Goal: Entertainment & Leisure: Consume media (video, audio)

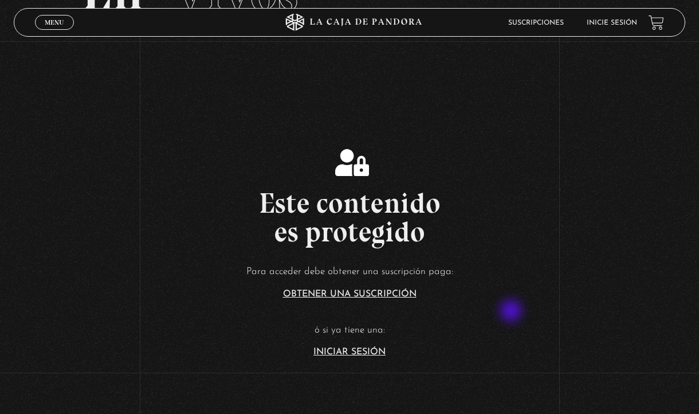
scroll to position [109, 0]
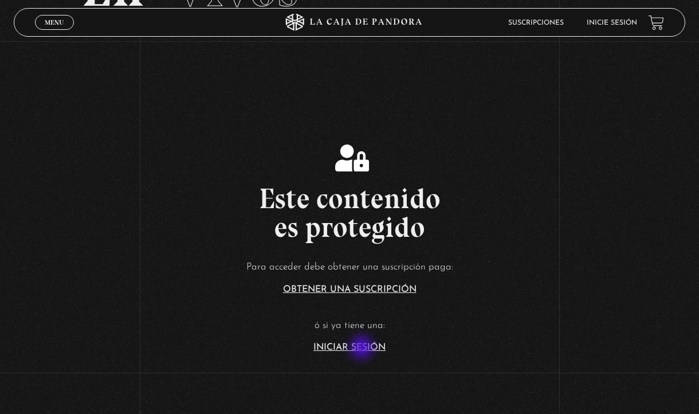
click at [361, 349] on link "Iniciar Sesión" at bounding box center [349, 347] width 72 height 9
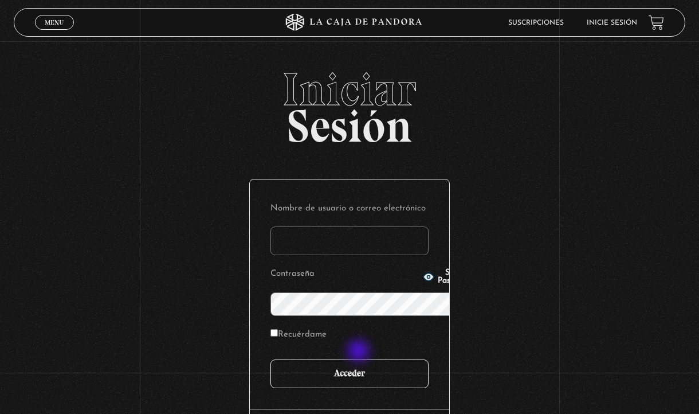
type input "[EMAIL_ADDRESS][DOMAIN_NAME]"
click at [360, 359] on input "Acceder" at bounding box center [349, 373] width 158 height 29
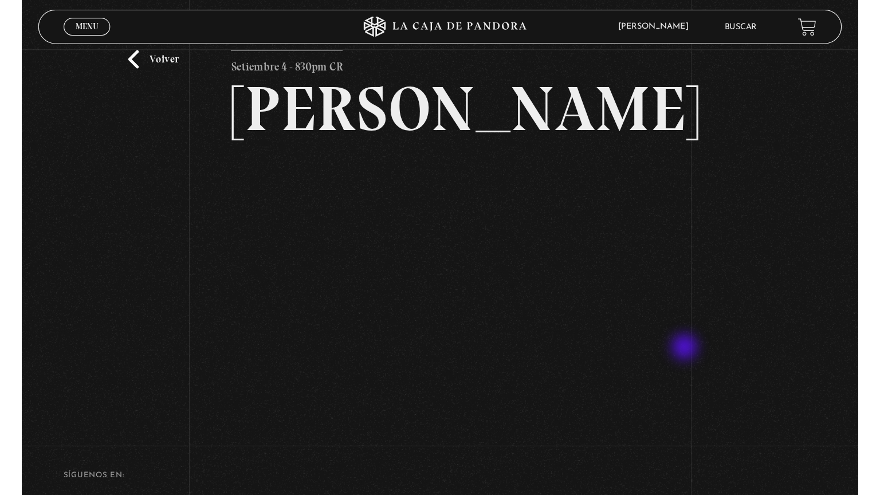
scroll to position [42, 0]
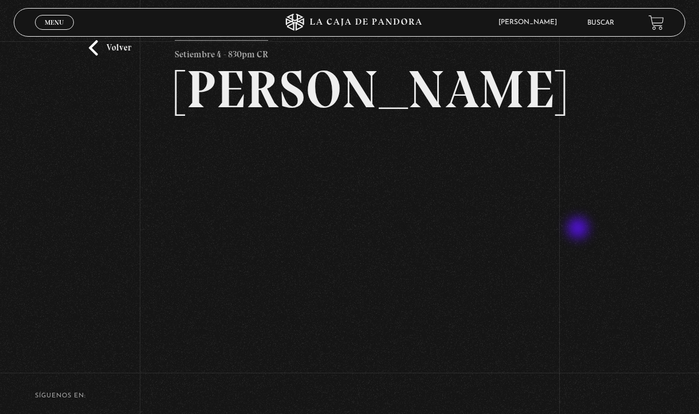
click at [579, 229] on div "Volver Setiembre 4 - 830pm CR [PERSON_NAME]" at bounding box center [349, 175] width 699 height 353
click at [569, 252] on div "Volver Setiembre 4 - 830pm CR [PERSON_NAME]" at bounding box center [349, 175] width 699 height 353
